Goal: Obtain resource: Download file/media

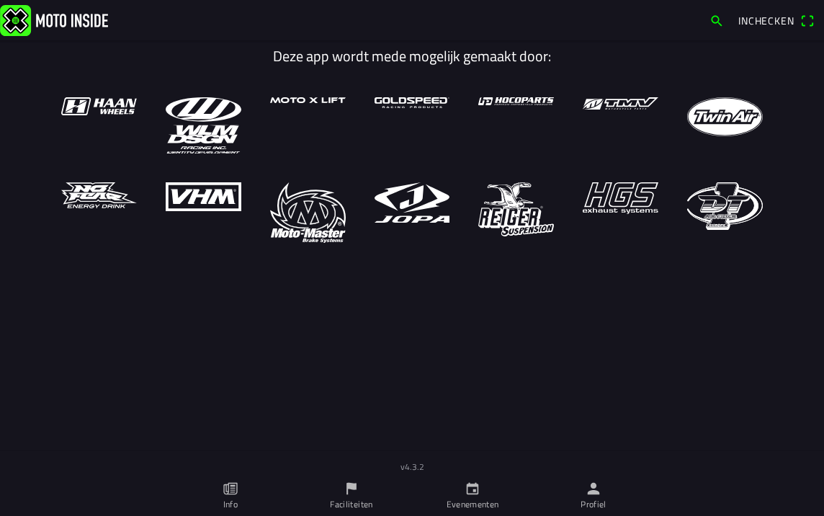
click at [584, 495] on link "Profiel" at bounding box center [593, 495] width 121 height 40
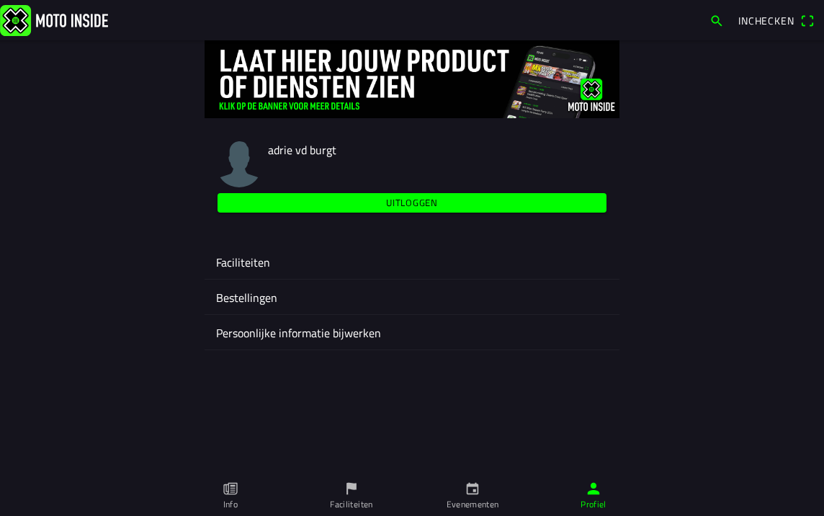
click at [249, 267] on ion-label "Faciliteiten" at bounding box center [412, 262] width 392 height 17
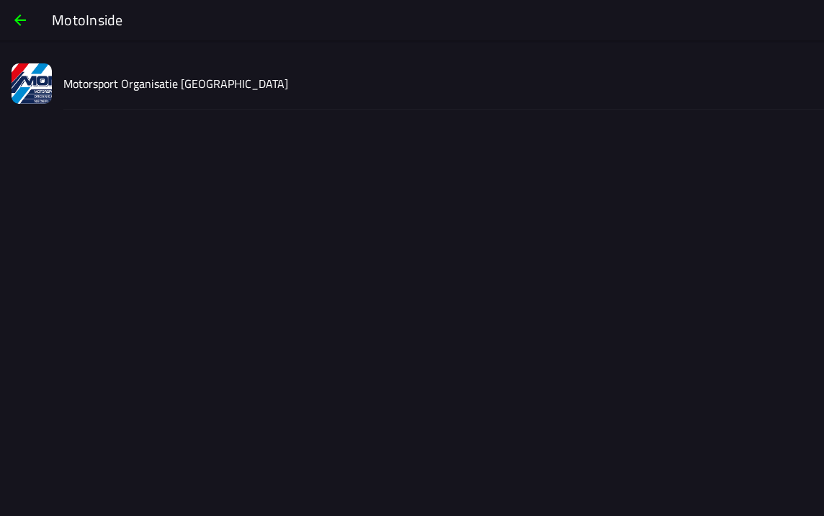
click at [48, 78] on img at bounding box center [32, 83] width 40 height 40
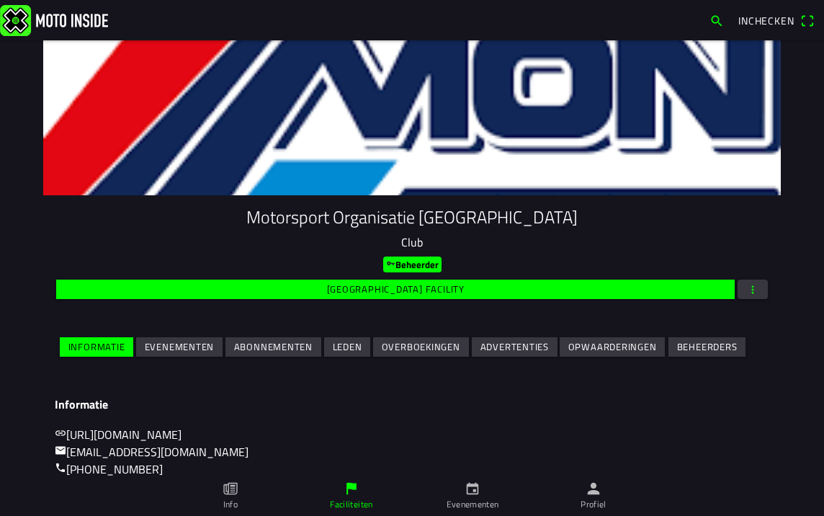
click at [747, 289] on span "button" at bounding box center [752, 288] width 13 height 19
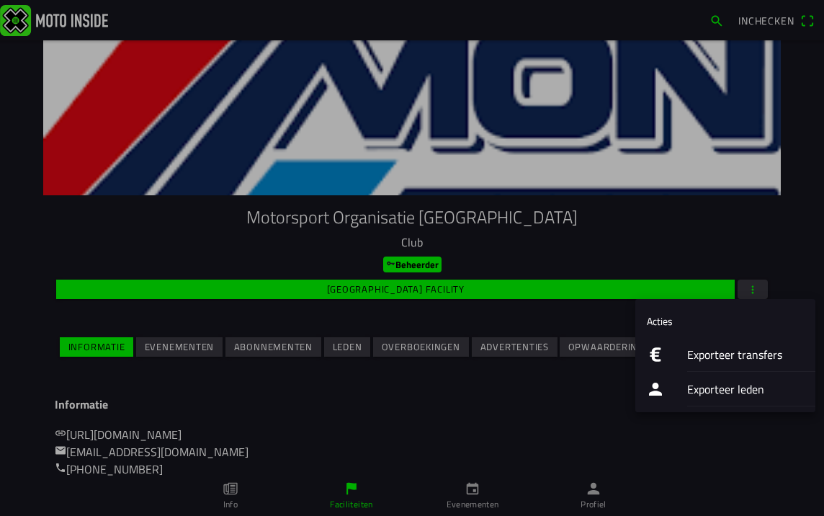
click at [655, 356] on icon "logo euro" at bounding box center [655, 354] width 11 height 14
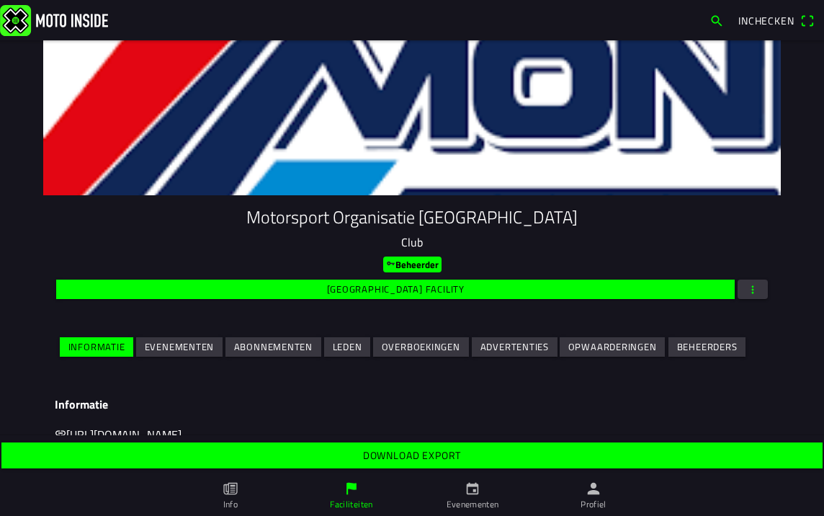
click at [0, 0] on slot "Download export" at bounding box center [0, 0] width 0 height 0
